Goal: Task Accomplishment & Management: Complete application form

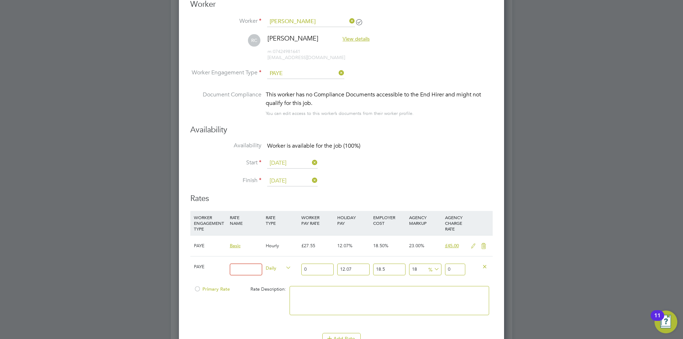
scroll to position [1351, 0]
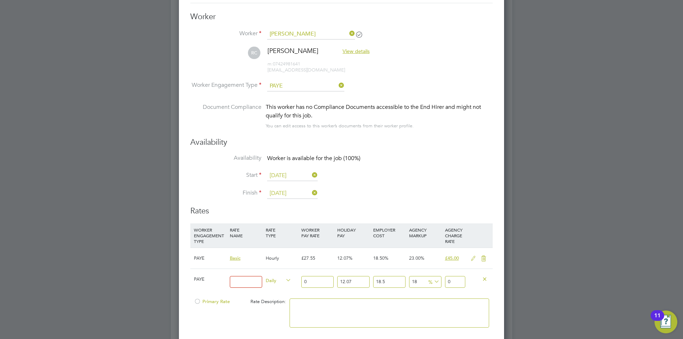
click at [368, 52] on span "View details" at bounding box center [355, 51] width 27 height 6
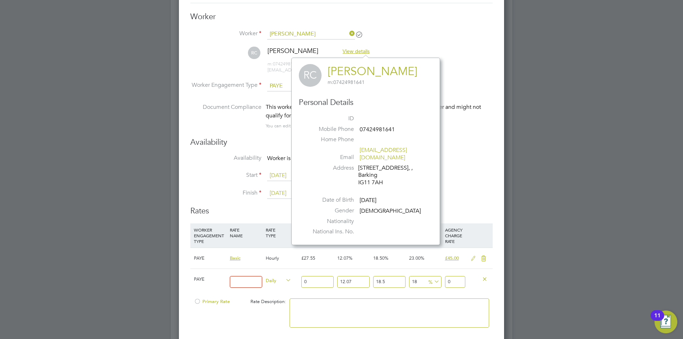
scroll to position [187, 160]
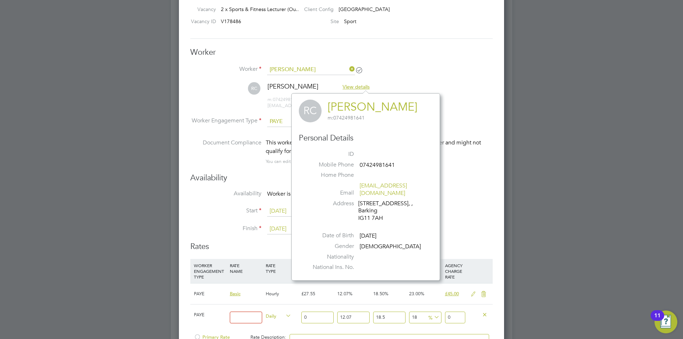
click at [405, 70] on li "Worker Russell Chinedu Nkwor" at bounding box center [341, 73] width 302 height 18
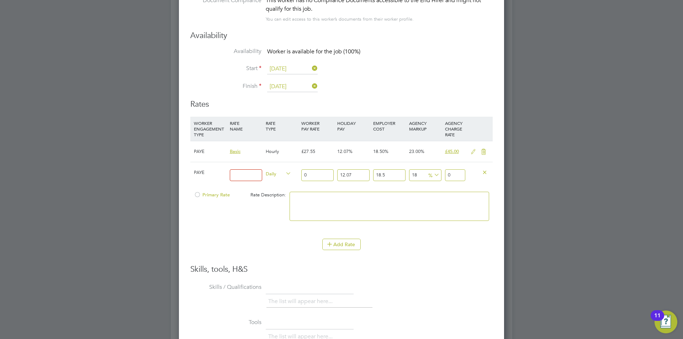
click at [245, 176] on input at bounding box center [246, 175] width 32 height 12
type input "Basic"
click at [319, 175] on input "0" at bounding box center [317, 175] width 32 height 12
type input "3"
type input "4.70122443"
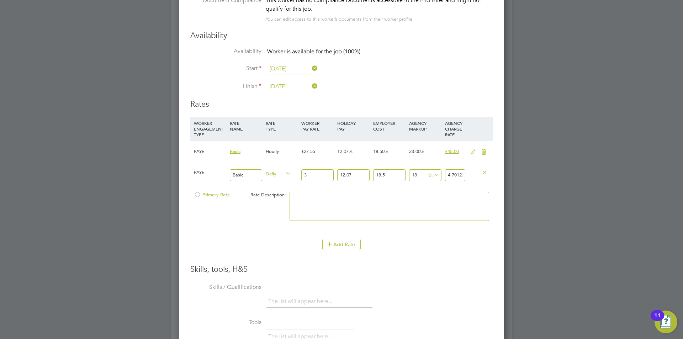
type input "33"
type input "51.71346873"
type input "33"
click at [359, 173] on input "12.07" at bounding box center [353, 175] width 32 height 12
drag, startPoint x: 324, startPoint y: 177, endPoint x: 297, endPoint y: 174, distance: 27.0
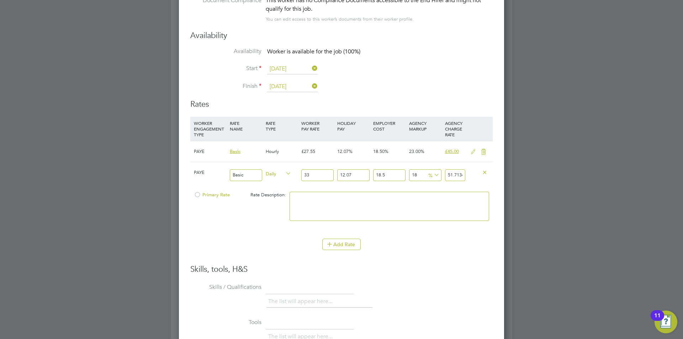
click at [295, 176] on div "PAYE Basic Daily 33 12.07 n/a 18.5 n/a 18 7.88849523 % 51.71346873" at bounding box center [341, 175] width 302 height 26
type input "0"
type input "46.1439"
drag, startPoint x: 397, startPoint y: 173, endPoint x: 327, endPoint y: 167, distance: 70.3
click at [328, 167] on div "PAYE Basic Daily 33 0 n/a 18.5 n/a 18 7.0389 % 46.1439" at bounding box center [341, 175] width 302 height 26
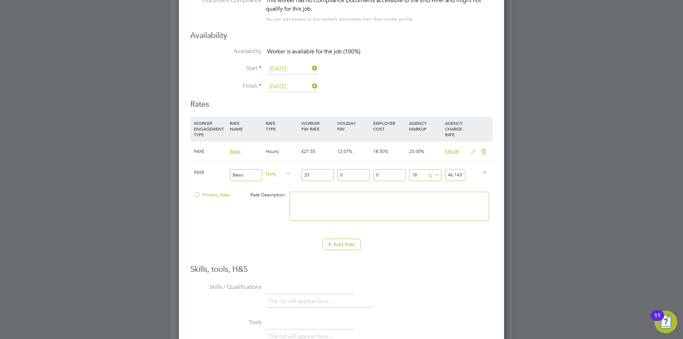
type input "0"
type input "38.94"
click at [455, 199] on textarea at bounding box center [389, 206] width 200 height 29
click at [458, 175] on input "38.94" at bounding box center [455, 175] width 20 height 12
click at [459, 175] on input "38.94" at bounding box center [455, 175] width 20 height 12
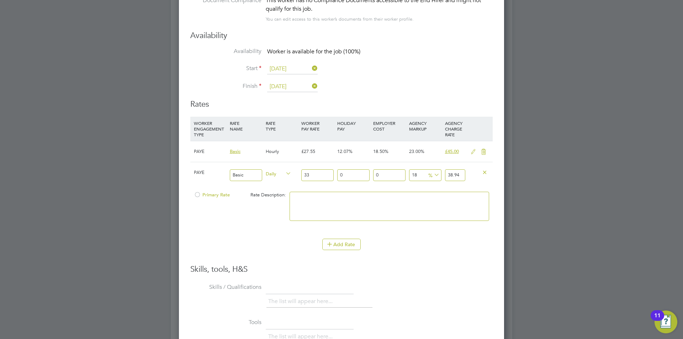
drag, startPoint x: 459, startPoint y: 174, endPoint x: 441, endPoint y: 175, distance: 18.1
click at [441, 175] on div "PAYE Basic Daily 33 0 n/a 0 n/a 18 5.94 % 38.94" at bounding box center [341, 175] width 302 height 26
type input "-87.87878787878788"
type input "4"
type input "36.36363636363637"
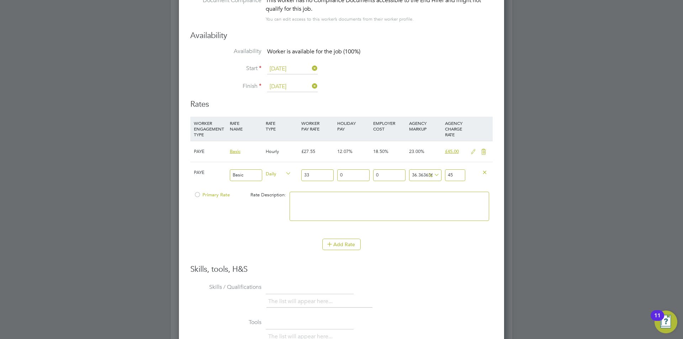
type input "45"
click at [397, 201] on textarea at bounding box center [389, 206] width 200 height 29
click at [483, 151] on icon at bounding box center [483, 152] width 9 height 6
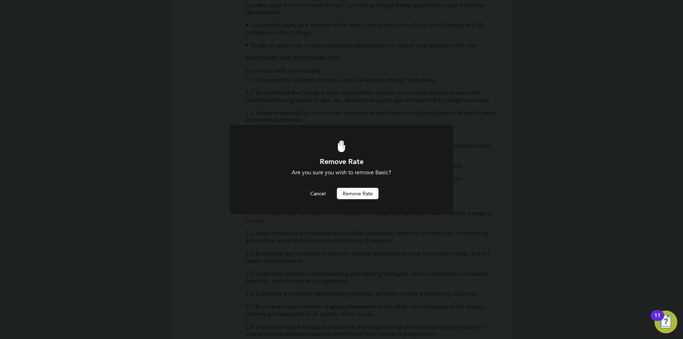
click at [356, 193] on button "Remove rate" at bounding box center [358, 193] width 42 height 11
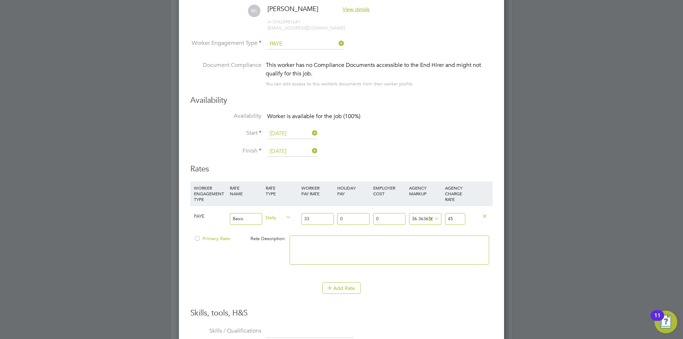
scroll to position [1441, 0]
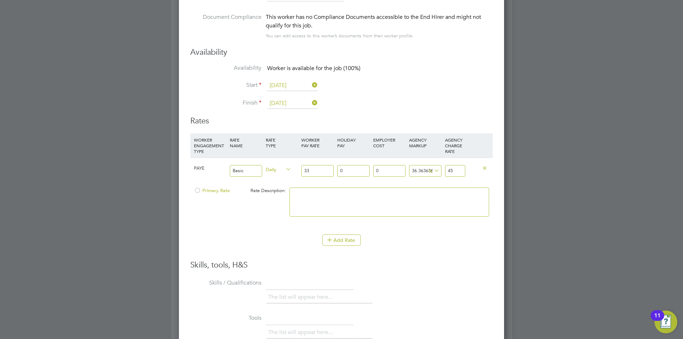
click at [198, 190] on div at bounding box center [197, 192] width 7 height 5
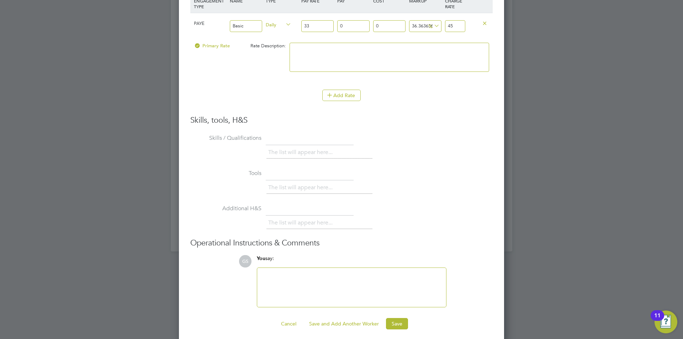
scroll to position [1591, 0]
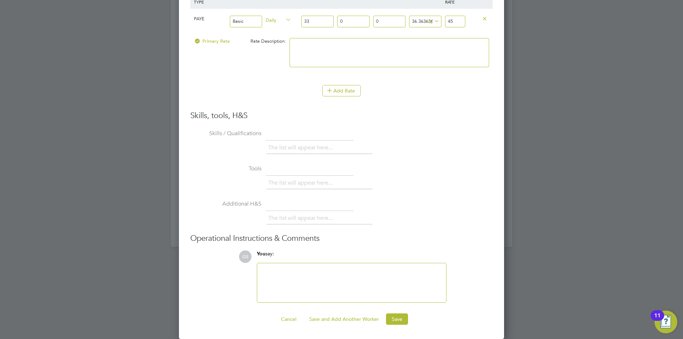
click at [281, 268] on div at bounding box center [351, 282] width 180 height 31
click at [396, 318] on button "Save" at bounding box center [397, 318] width 22 height 11
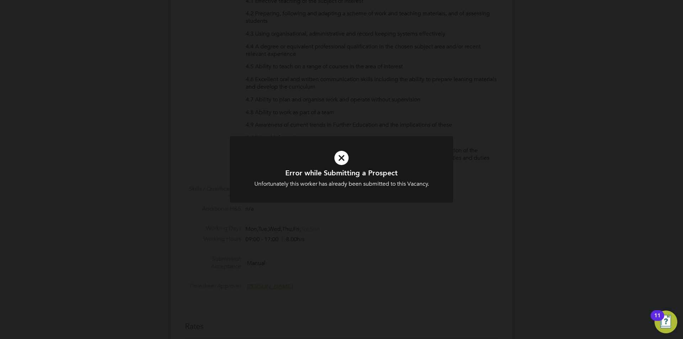
click at [363, 103] on div "Error while Submitting a Prospect Unfortunately this worker has already been su…" at bounding box center [341, 169] width 683 height 339
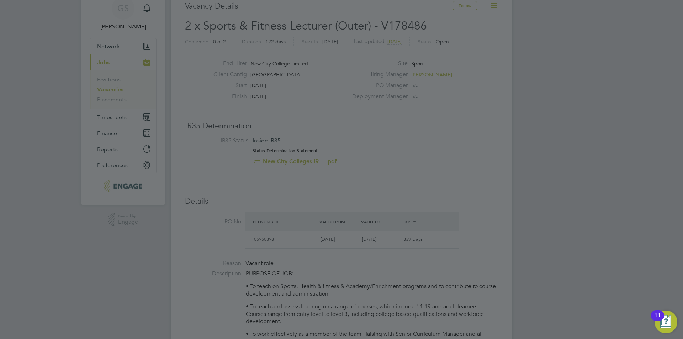
scroll to position [0, 0]
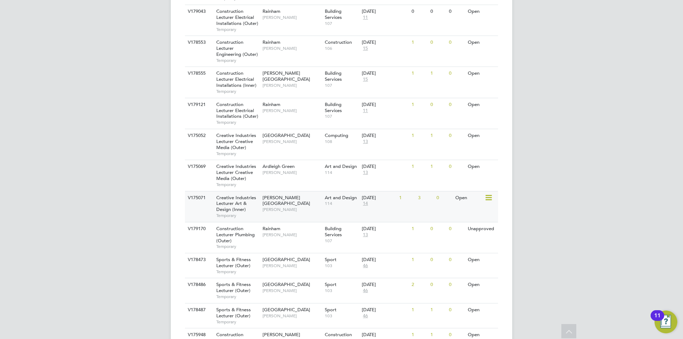
scroll to position [346, 0]
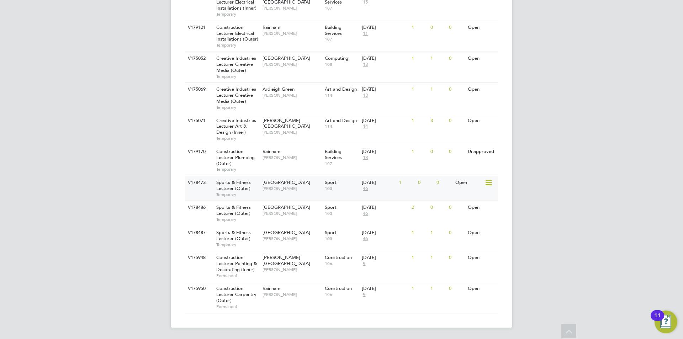
click at [274, 183] on span "[GEOGRAPHIC_DATA]" at bounding box center [286, 182] width 48 height 6
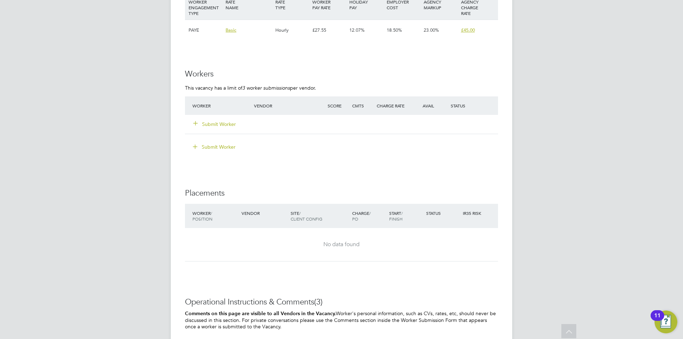
scroll to position [1245, 0]
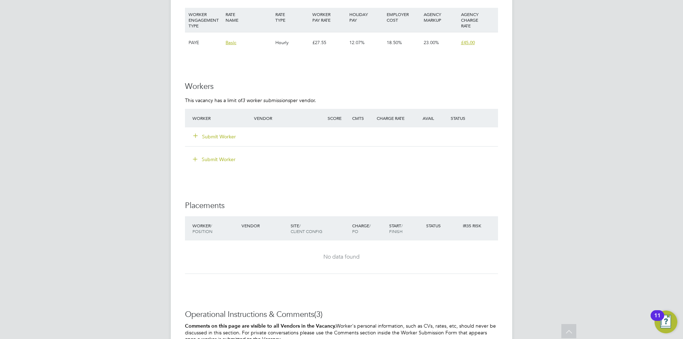
click at [230, 133] on button "Submit Worker" at bounding box center [214, 136] width 43 height 7
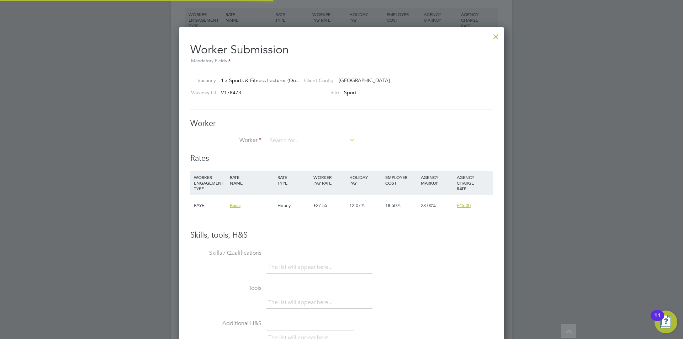
scroll to position [4, 4]
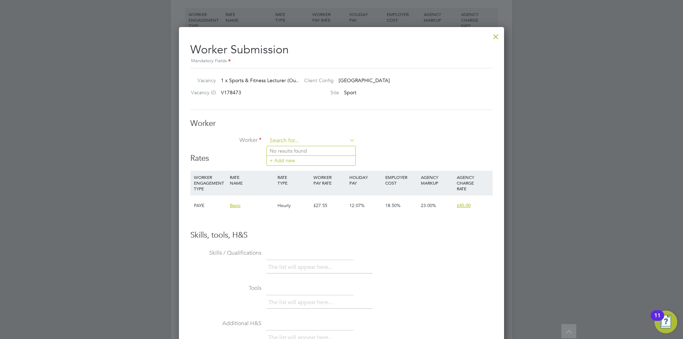
click at [284, 140] on input at bounding box center [311, 140] width 88 height 11
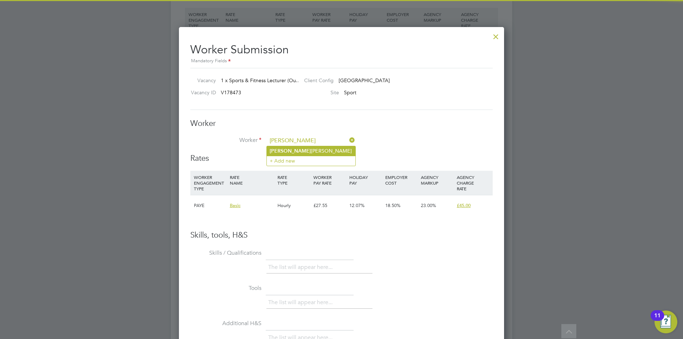
click at [289, 148] on li "[PERSON_NAME] [PERSON_NAME] Nkwor" at bounding box center [311, 151] width 89 height 10
type input "[PERSON_NAME]"
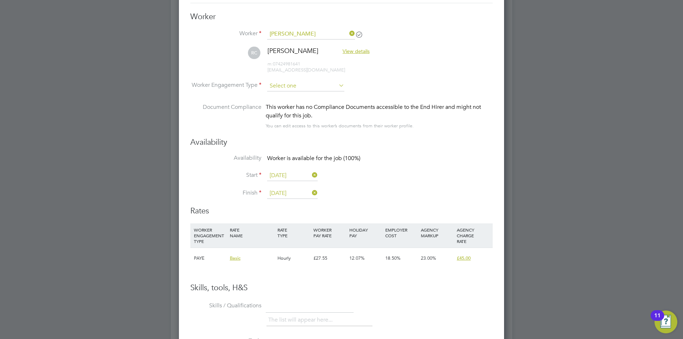
click at [300, 83] on input at bounding box center [305, 86] width 77 height 11
click at [296, 103] on li "PAYE" at bounding box center [306, 104] width 78 height 9
type input "PAYE"
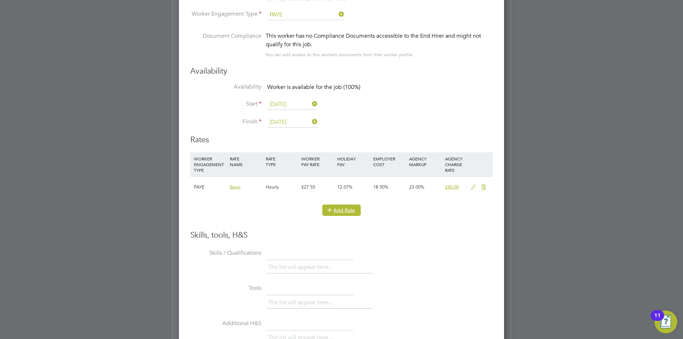
click at [332, 211] on icon at bounding box center [329, 209] width 5 height 5
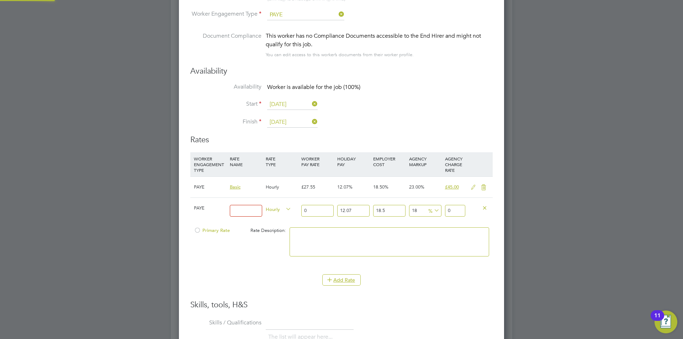
drag, startPoint x: 240, startPoint y: 211, endPoint x: 246, endPoint y: 209, distance: 6.3
click at [240, 210] on input at bounding box center [246, 211] width 32 height 12
type input "Basic"
drag, startPoint x: 320, startPoint y: 212, endPoint x: 212, endPoint y: 207, distance: 107.9
click at [212, 207] on div "PAYE Basic Hourly 0 12.07 n/a 18.5 n/a 18 0 % 0" at bounding box center [341, 210] width 302 height 26
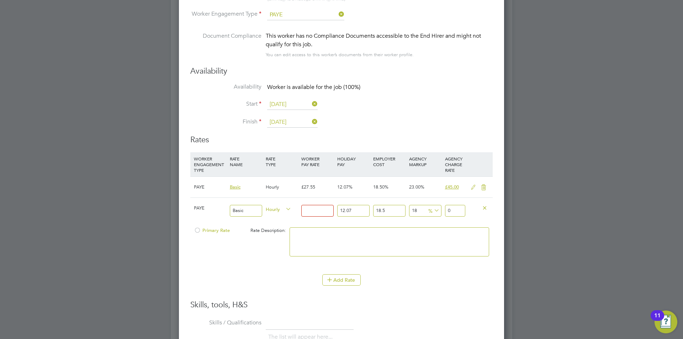
type input "3"
type input "4.70122443"
type input "33"
type input "51.71346873"
type input "33"
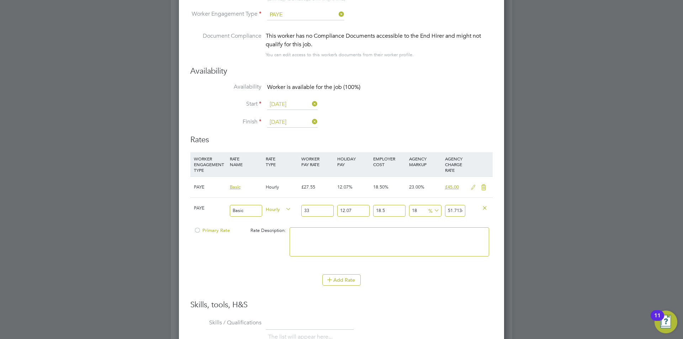
drag, startPoint x: 357, startPoint y: 210, endPoint x: 272, endPoint y: 208, distance: 85.0
click at [272, 208] on div "PAYE Basic Hourly 33 12.07 n/a 18.5 n/a 18 7.88849523 % 51.71346873" at bounding box center [341, 210] width 302 height 26
type input "0"
type input "46.1439"
drag, startPoint x: 385, startPoint y: 212, endPoint x: 318, endPoint y: 208, distance: 67.3
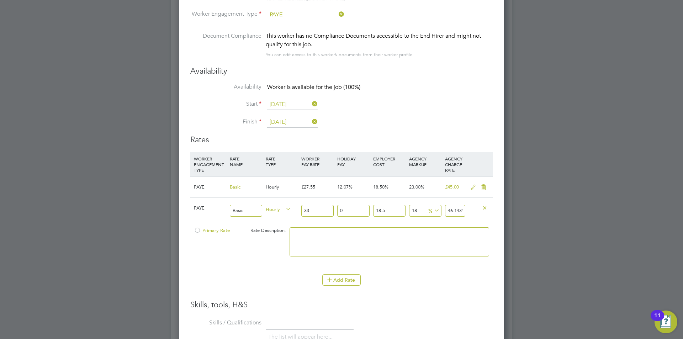
click at [332, 209] on div "PAYE Basic Hourly 33 0 n/a 18.5 n/a 18 7.0389 % 46.1439" at bounding box center [341, 210] width 302 height 26
type input "0"
type input "38.94"
click at [457, 211] on input "38.94" at bounding box center [455, 211] width 20 height 12
drag, startPoint x: 460, startPoint y: 212, endPoint x: 441, endPoint y: 207, distance: 19.7
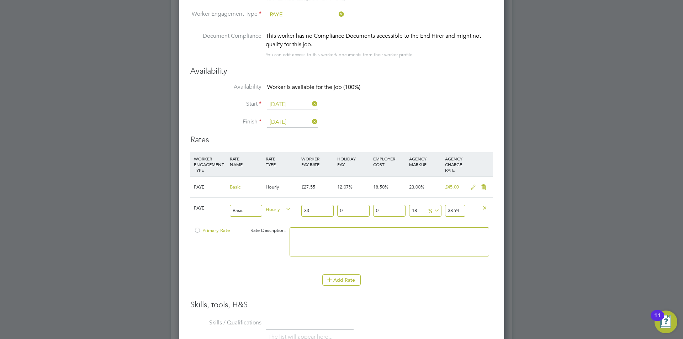
click at [441, 207] on div "PAYE Basic Hourly 33 0 n/a 0 n/a 18 5.94 % 38.94" at bounding box center [341, 210] width 302 height 26
type input "-87.87878787878788"
type input "4"
type input "36.36363636363637"
type input "45"
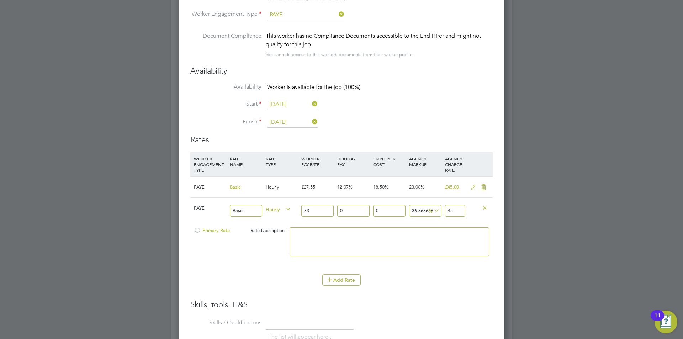
click at [384, 224] on div at bounding box center [389, 245] width 203 height 43
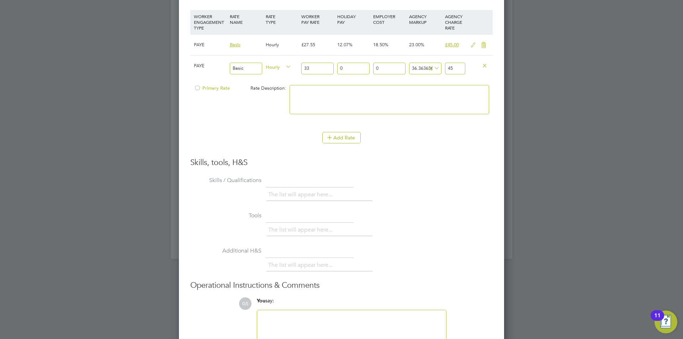
drag, startPoint x: 198, startPoint y: 89, endPoint x: 204, endPoint y: 89, distance: 5.7
click at [198, 89] on div at bounding box center [197, 89] width 7 height 5
click at [485, 43] on icon at bounding box center [483, 45] width 9 height 6
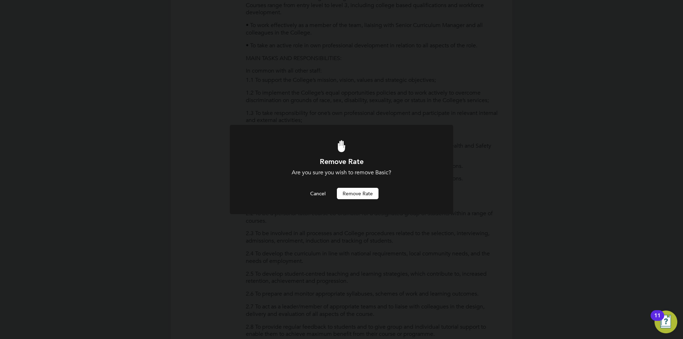
click at [360, 197] on button "Remove rate" at bounding box center [358, 193] width 42 height 11
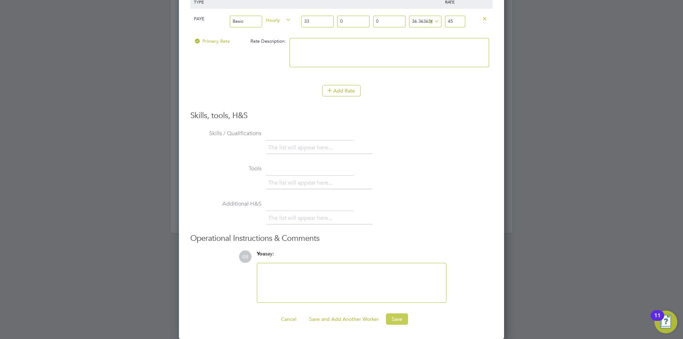
click at [396, 316] on button "Save" at bounding box center [397, 318] width 22 height 11
